Goal: Entertainment & Leisure: Consume media (video, audio)

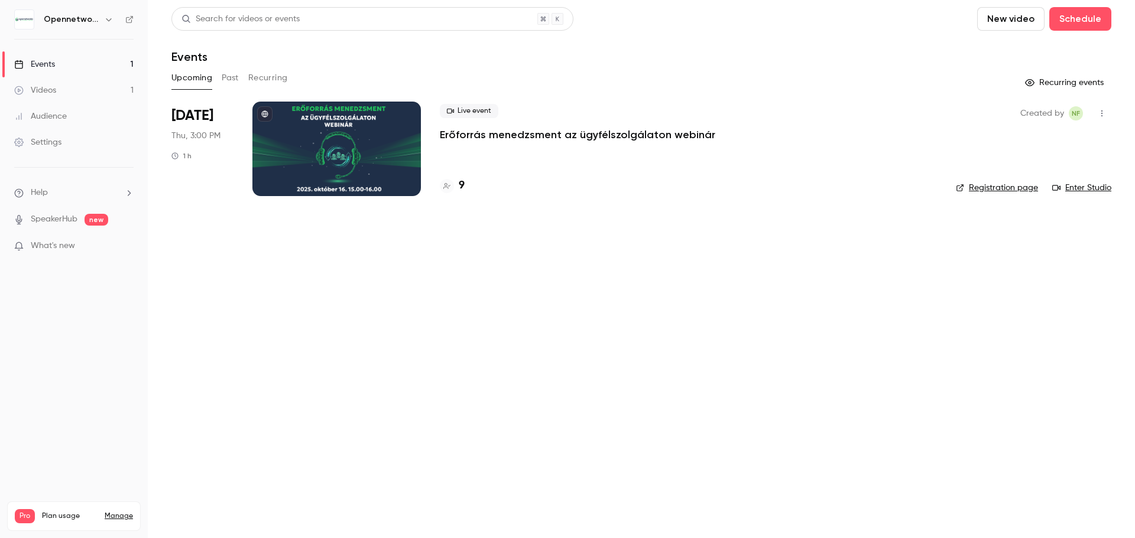
click at [51, 89] on div "Videos" at bounding box center [35, 90] width 42 height 12
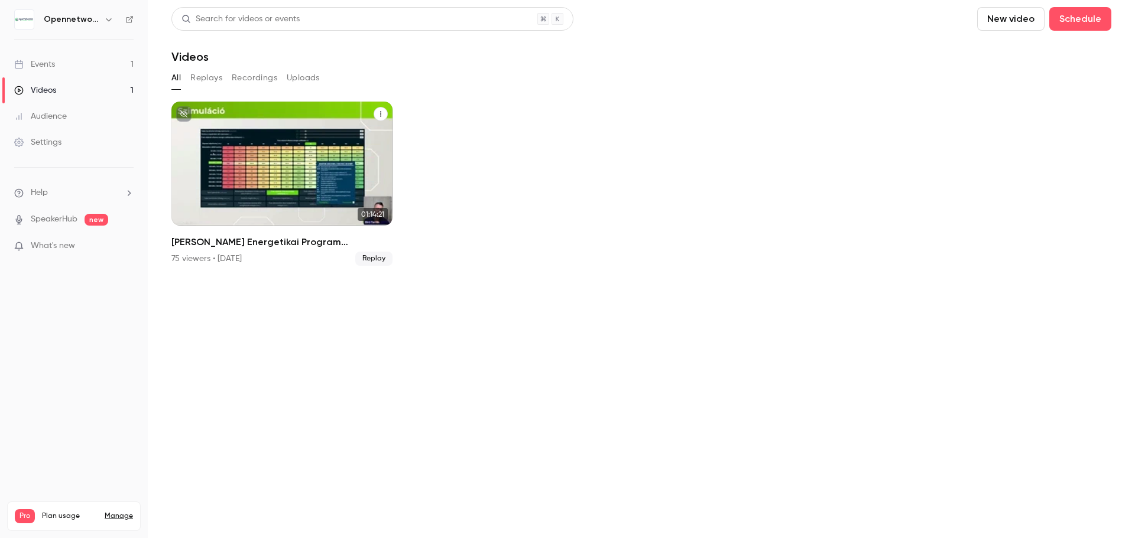
click at [214, 178] on div "Jedlik Ányos Energetikai Program Webinárium" at bounding box center [281, 164] width 221 height 124
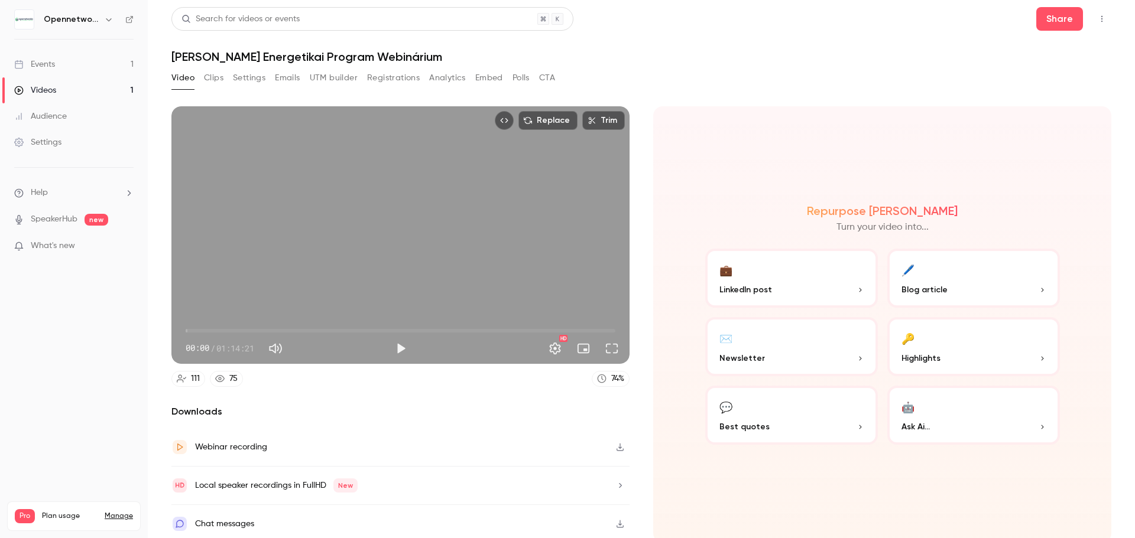
click at [446, 80] on button "Analytics" at bounding box center [447, 78] width 37 height 19
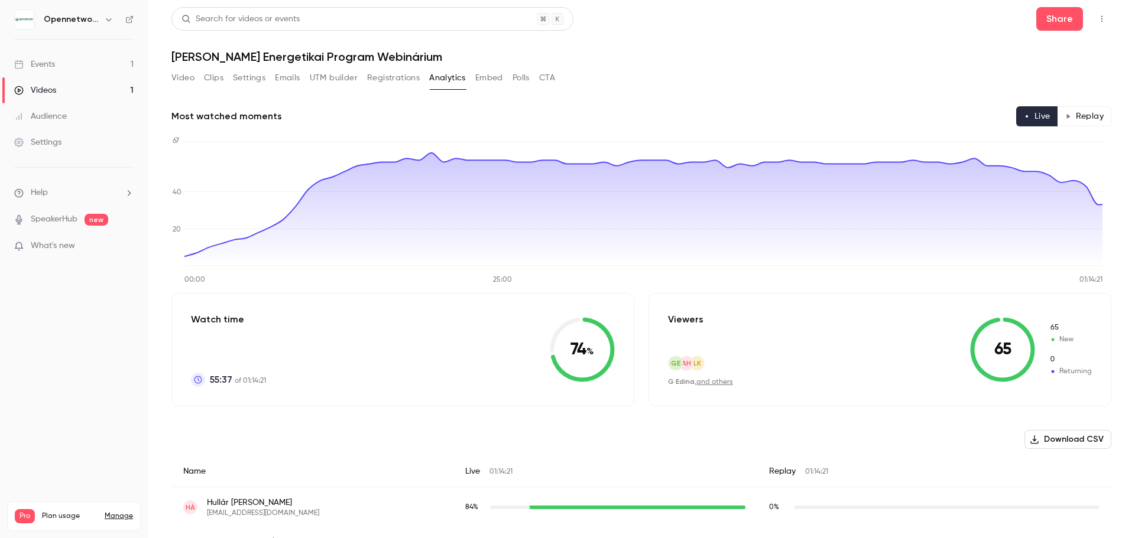
drag, startPoint x: 478, startPoint y: 79, endPoint x: 485, endPoint y: 80, distance: 7.3
click at [478, 79] on button "Embed" at bounding box center [489, 78] width 28 height 19
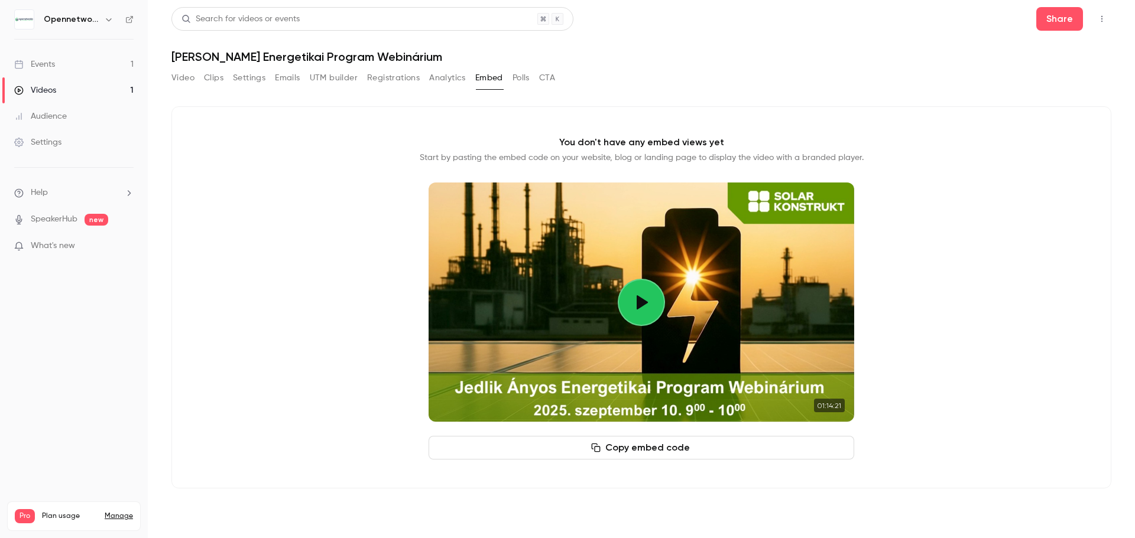
click at [519, 80] on button "Polls" at bounding box center [520, 78] width 17 height 19
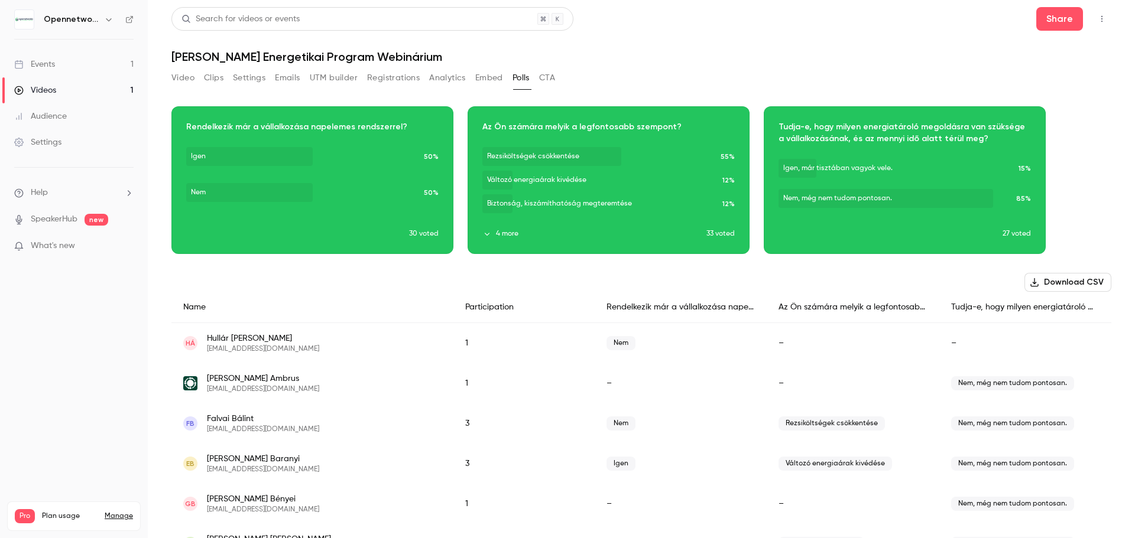
click at [551, 79] on button "CTA" at bounding box center [547, 78] width 16 height 19
